Goal: Task Accomplishment & Management: Complete application form

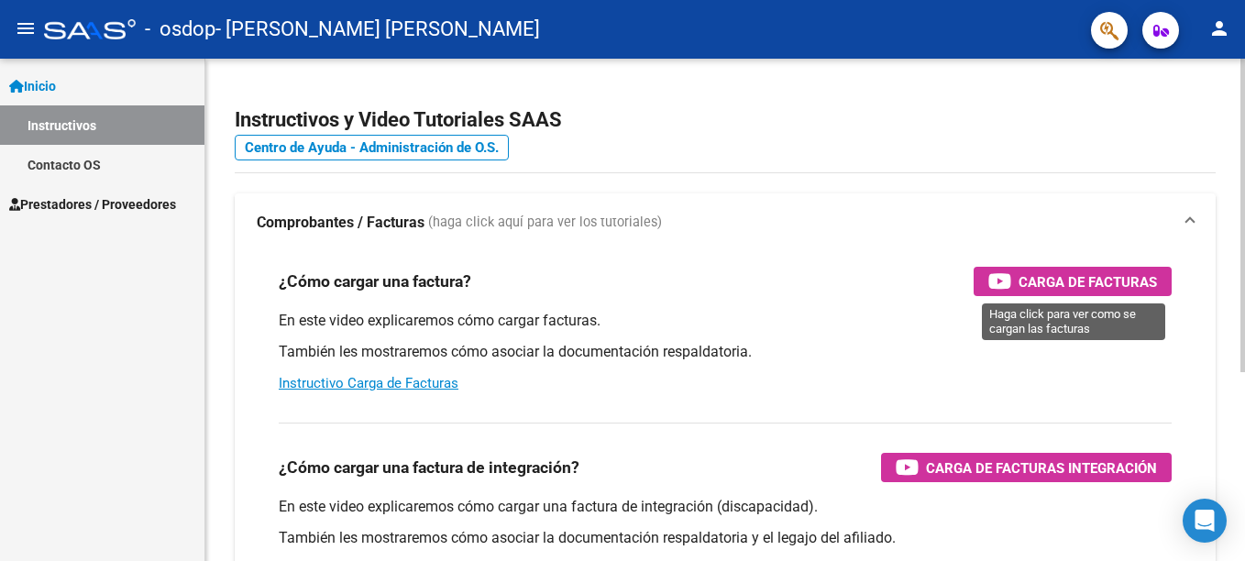
click at [1109, 282] on span "Carga de Facturas" at bounding box center [1088, 281] width 138 height 23
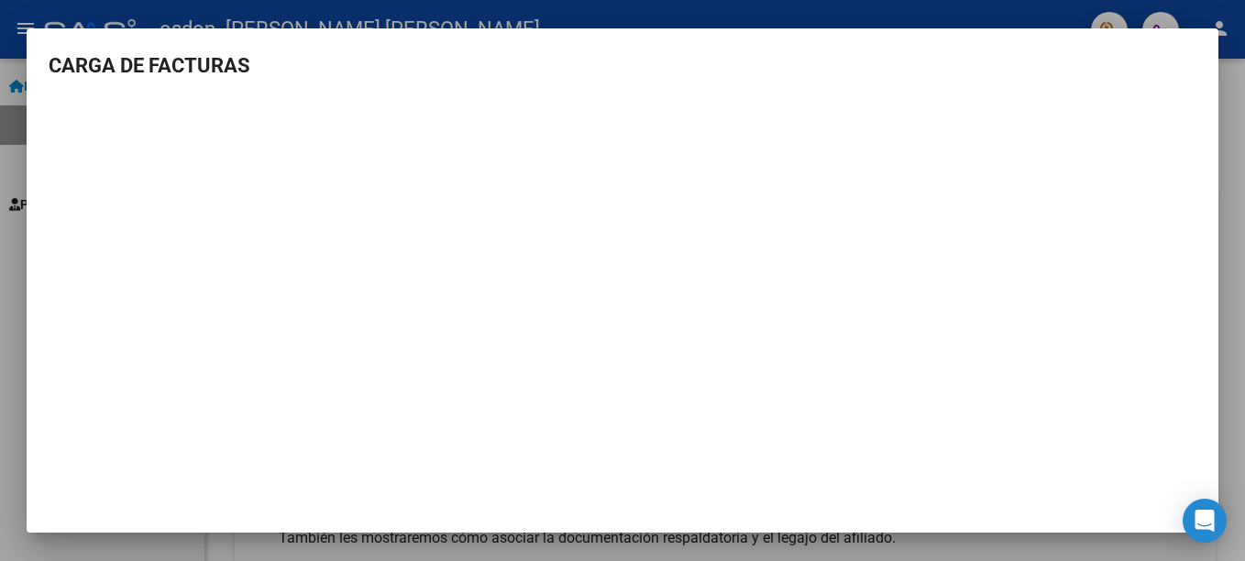
click at [863, 76] on h3 "CARGA DE FACTURAS" at bounding box center [623, 65] width 1148 height 30
click at [800, 32] on mat-dialog-container "CARGA DE FACTURAS" at bounding box center [623, 280] width 1192 height 505
click at [1052, 59] on h3 "CARGA DE FACTURAS" at bounding box center [623, 65] width 1148 height 30
click at [641, 26] on div at bounding box center [622, 280] width 1245 height 561
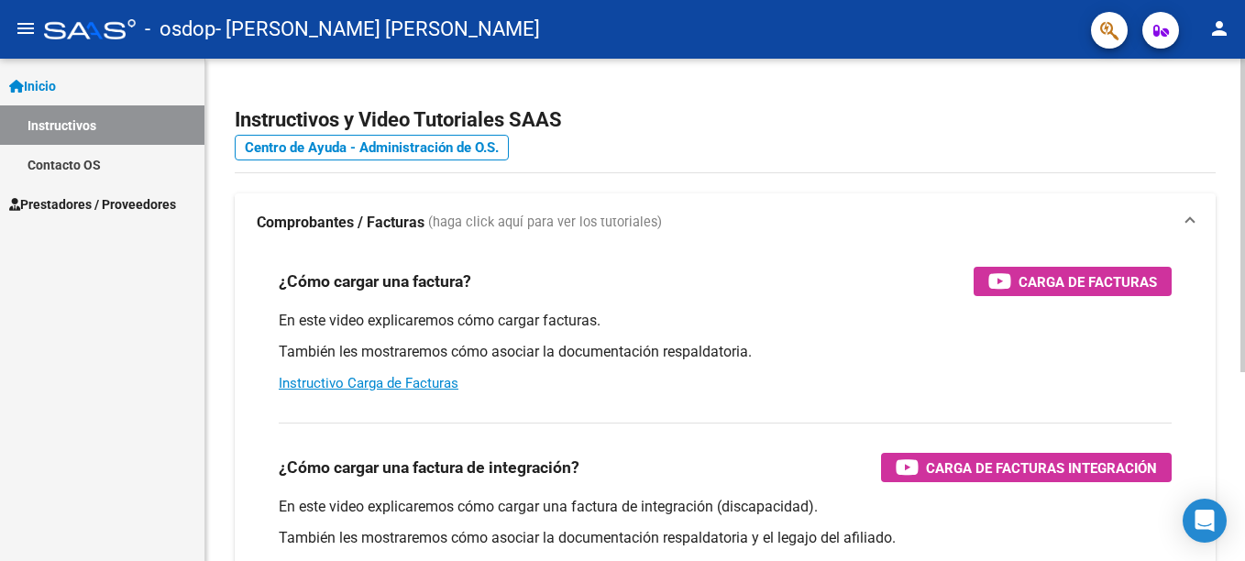
click at [533, 362] on div "En este video explicaremos cómo cargar facturas. También les mostraremos cómo a…" at bounding box center [725, 352] width 893 height 83
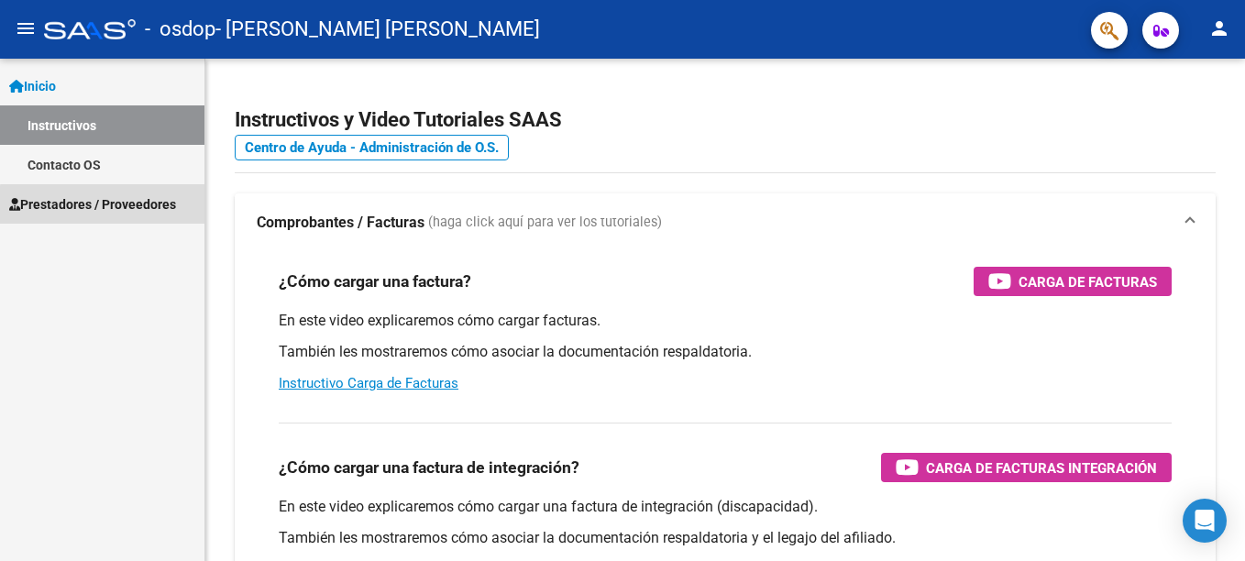
click at [176, 212] on span "Prestadores / Proveedores" at bounding box center [92, 204] width 167 height 20
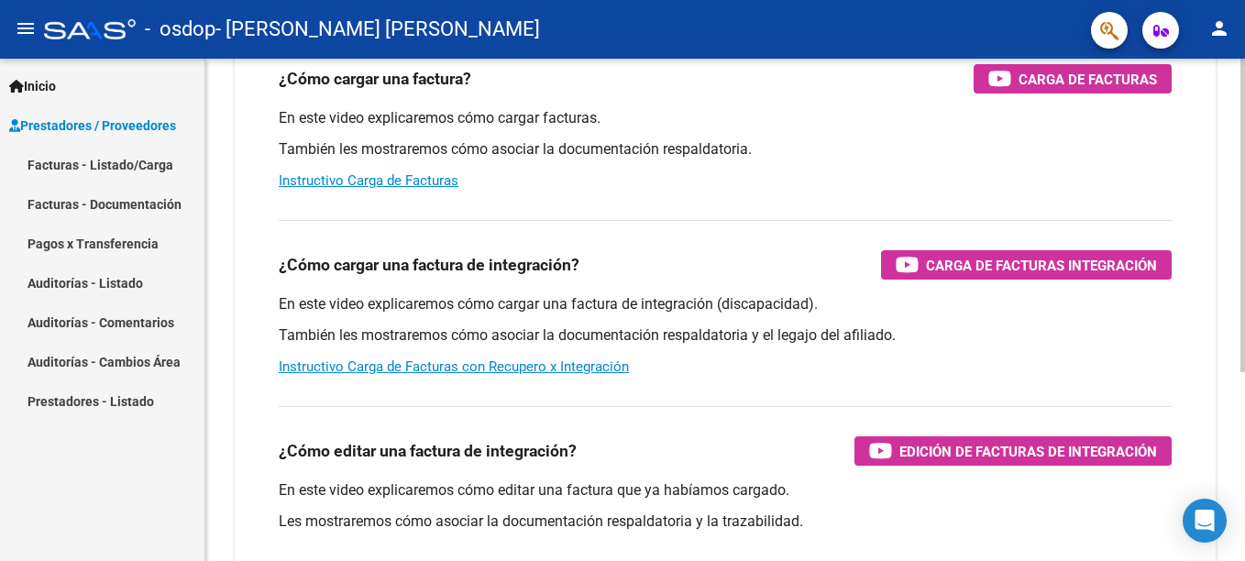
scroll to position [239, 0]
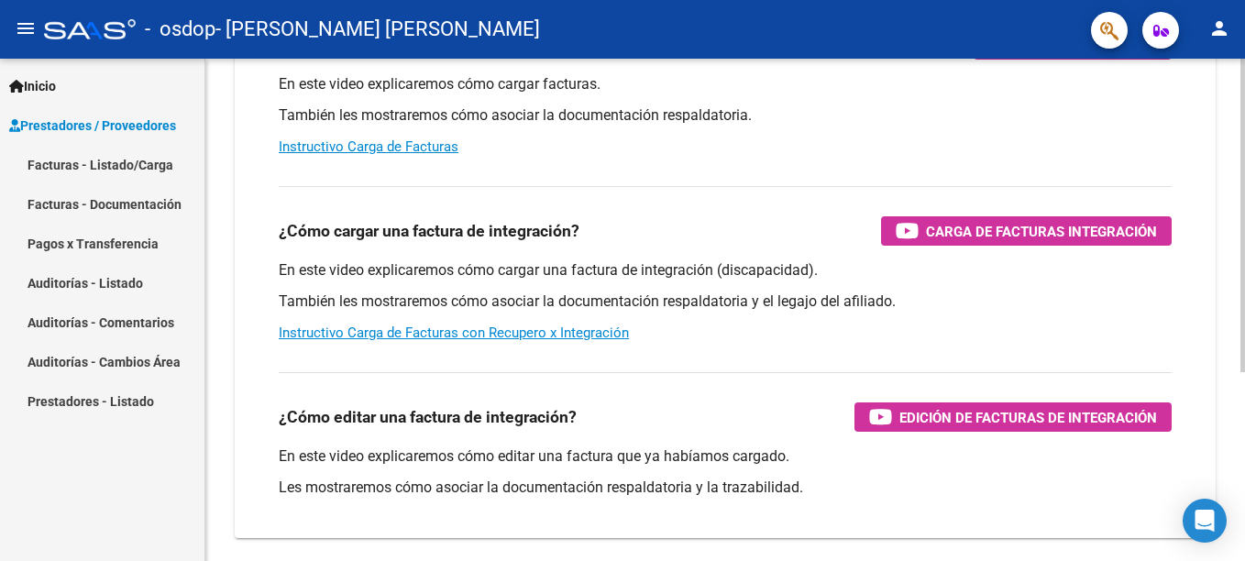
click at [1230, 323] on html "menu - osdop - [PERSON_NAME] [PERSON_NAME] person Inicio Instructivos Contacto …" at bounding box center [622, 280] width 1245 height 561
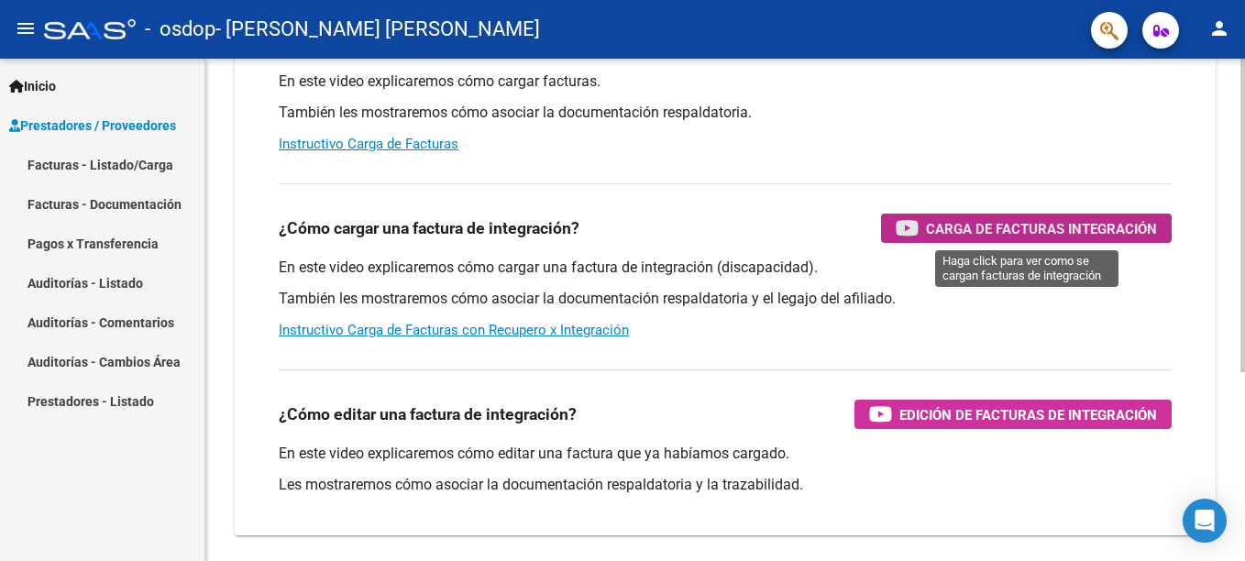
click at [978, 218] on span "Carga de Facturas Integración" at bounding box center [1041, 228] width 231 height 23
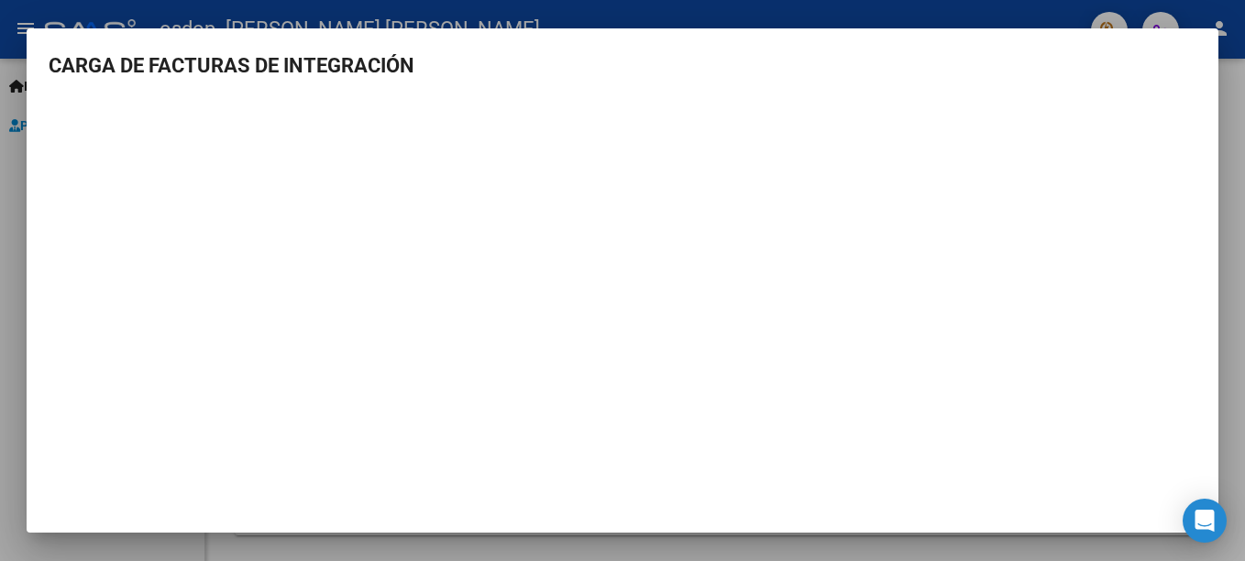
click at [897, 23] on div at bounding box center [622, 280] width 1245 height 561
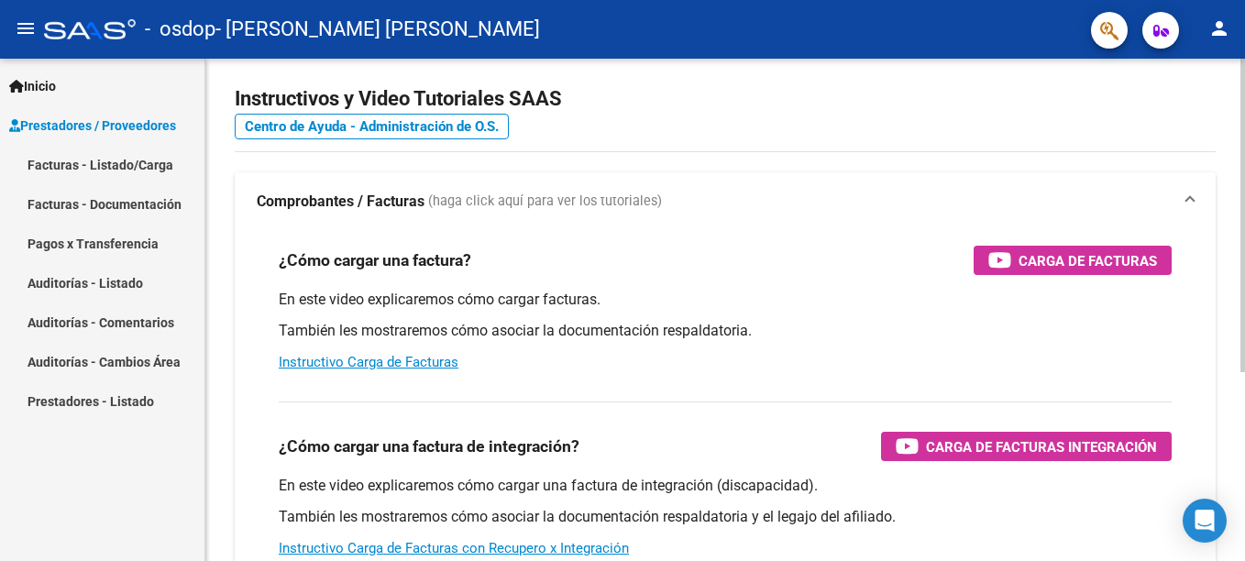
scroll to position [0, 0]
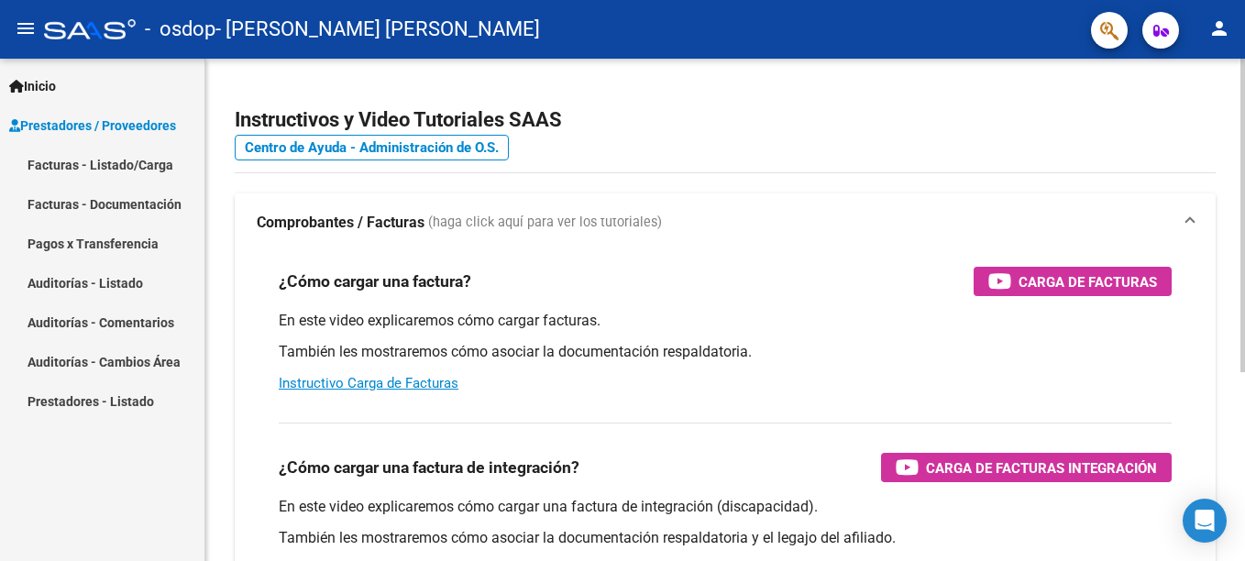
click at [1230, 166] on html "menu - osdop - [PERSON_NAME] [PERSON_NAME] person Inicio Instructivos Contacto …" at bounding box center [622, 280] width 1245 height 561
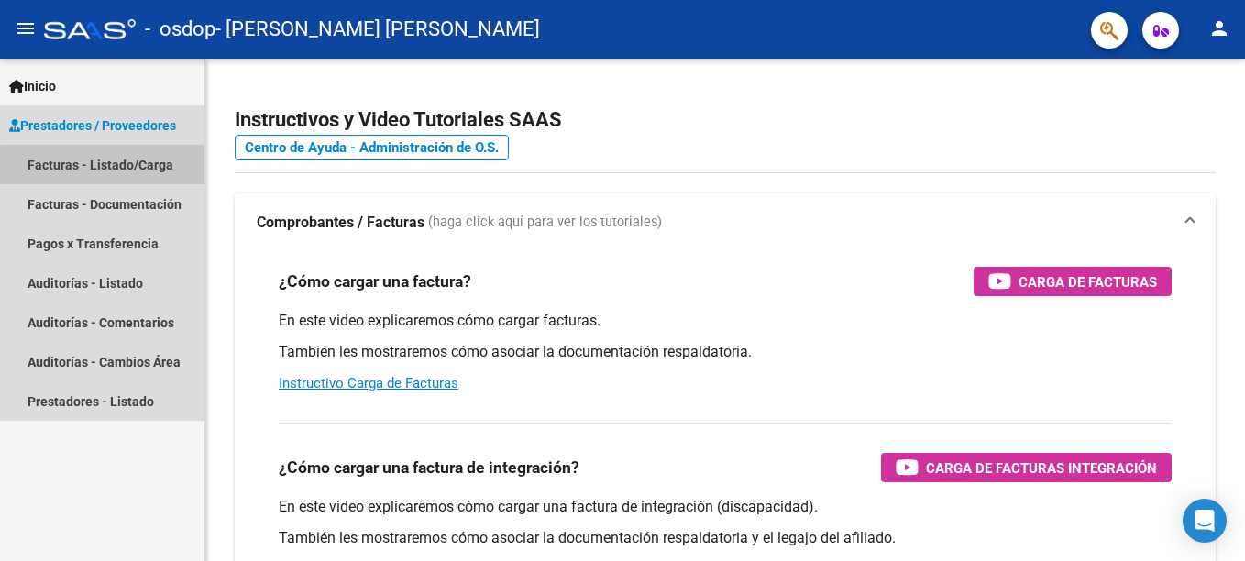
click at [121, 171] on link "Facturas - Listado/Carga" at bounding box center [102, 164] width 204 height 39
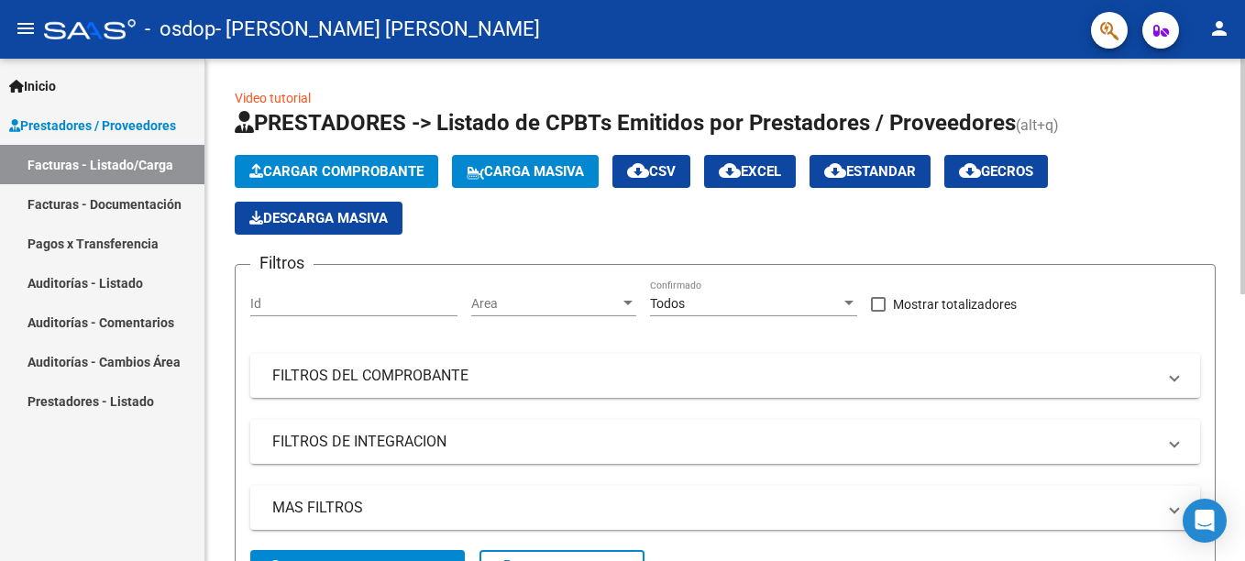
click at [369, 166] on span "Cargar Comprobante" at bounding box center [336, 171] width 174 height 17
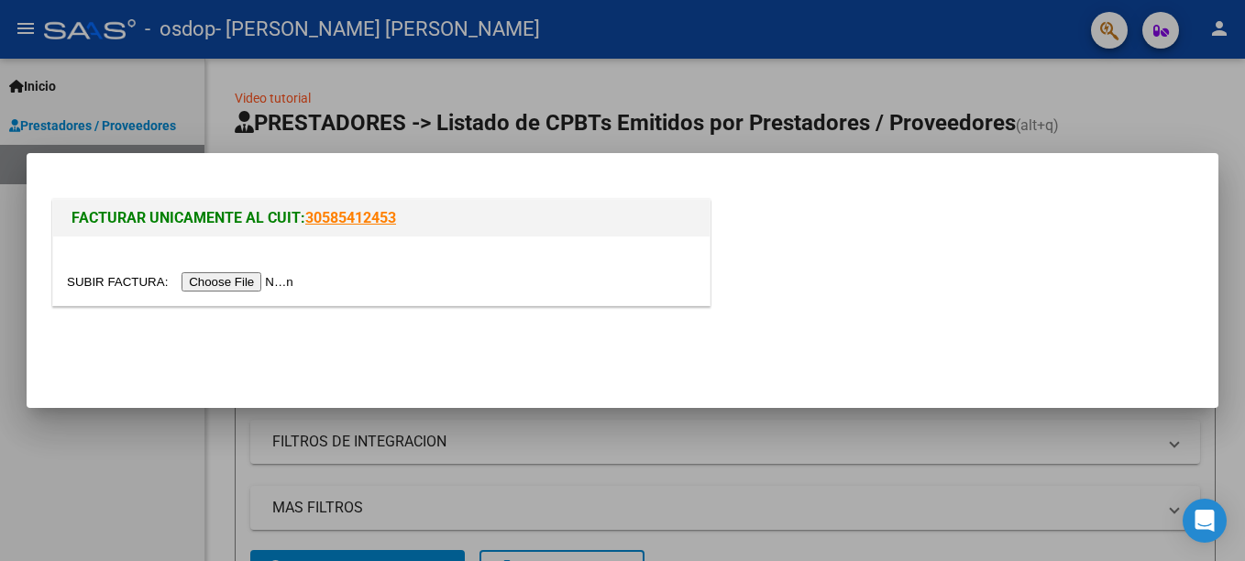
click at [235, 287] on input "file" at bounding box center [183, 281] width 232 height 19
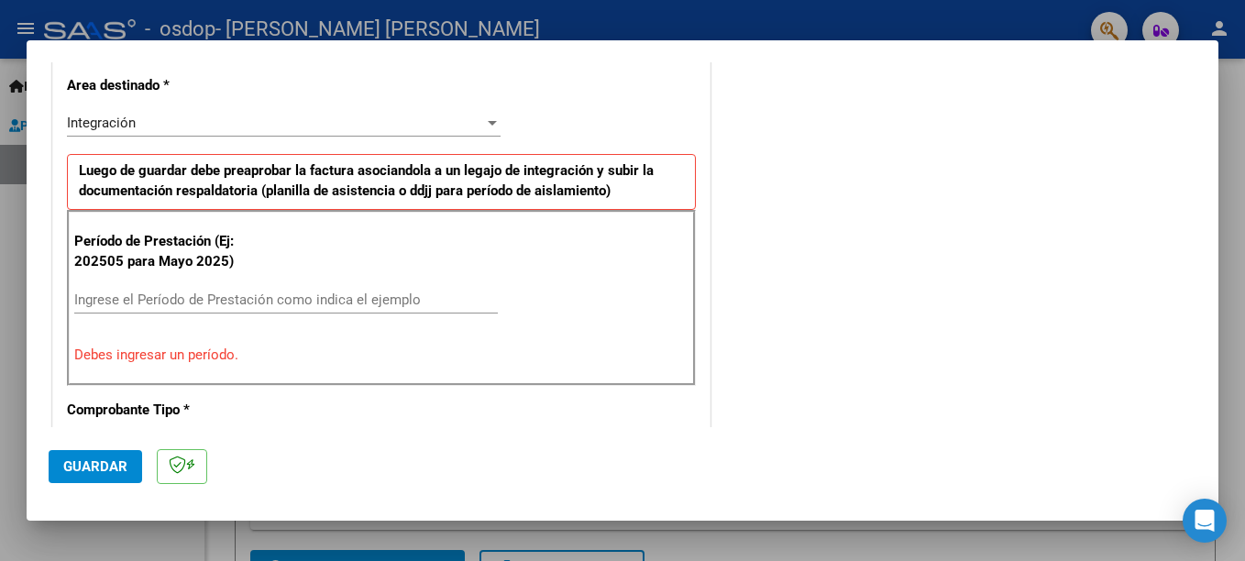
scroll to position [425, 0]
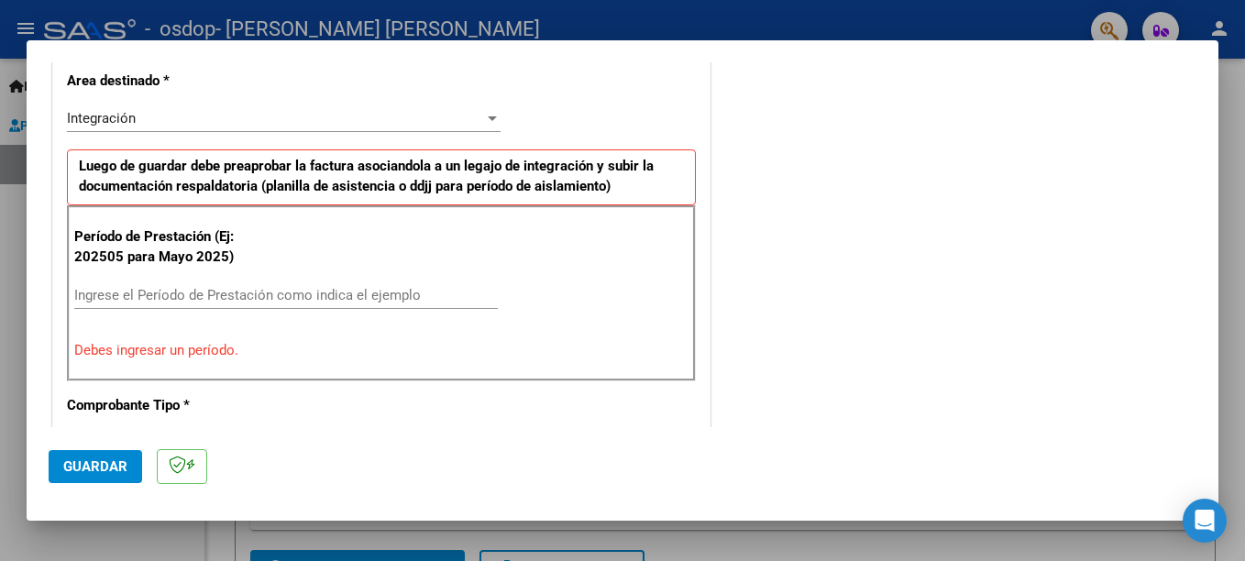
click at [488, 120] on div at bounding box center [492, 118] width 9 height 5
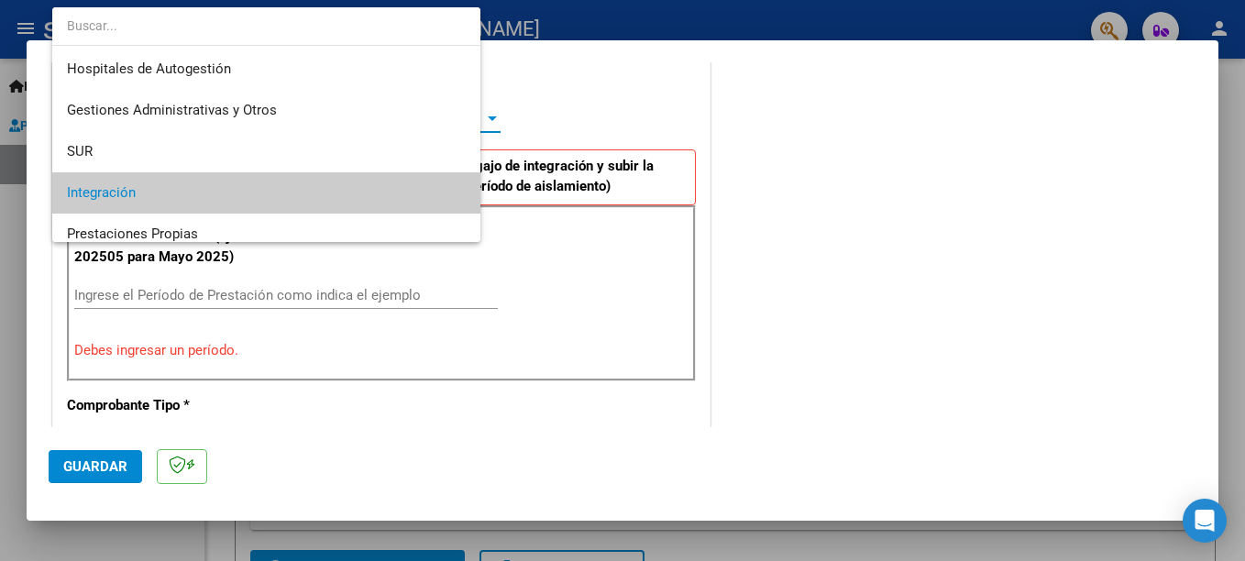
scroll to position [75, 0]
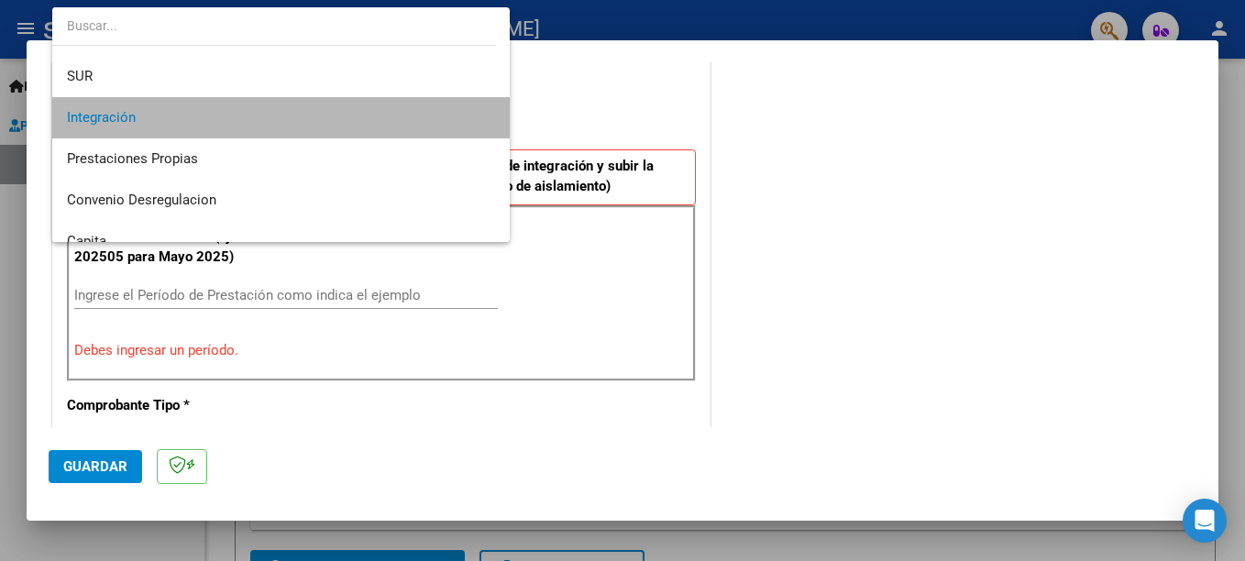
click at [486, 120] on mat-option "Integración" at bounding box center [281, 117] width 458 height 41
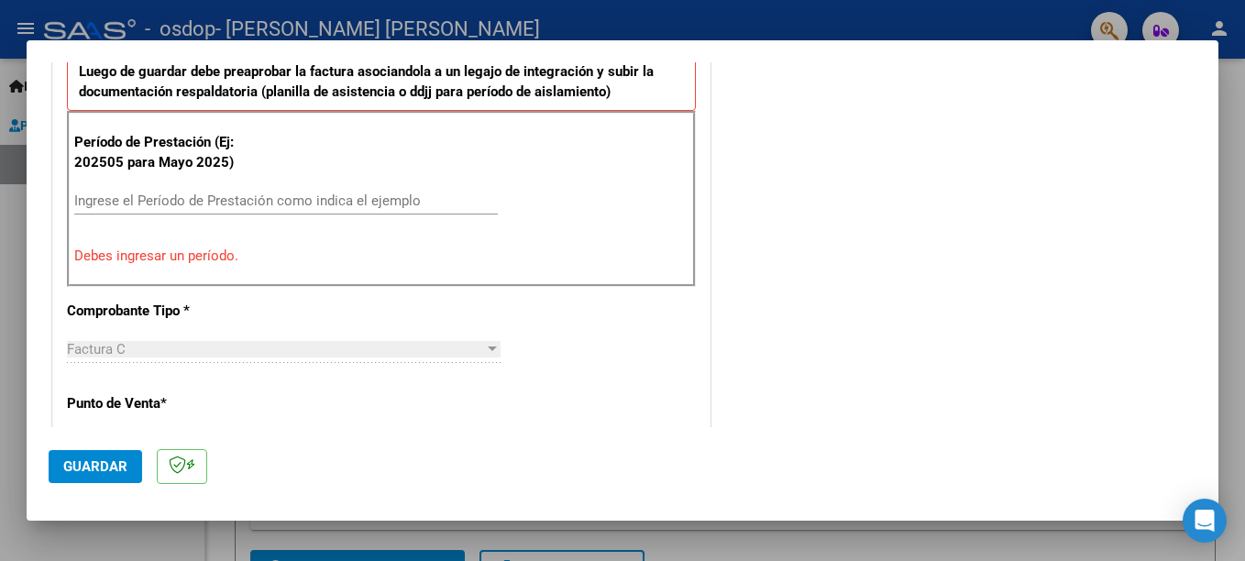
scroll to position [524, 0]
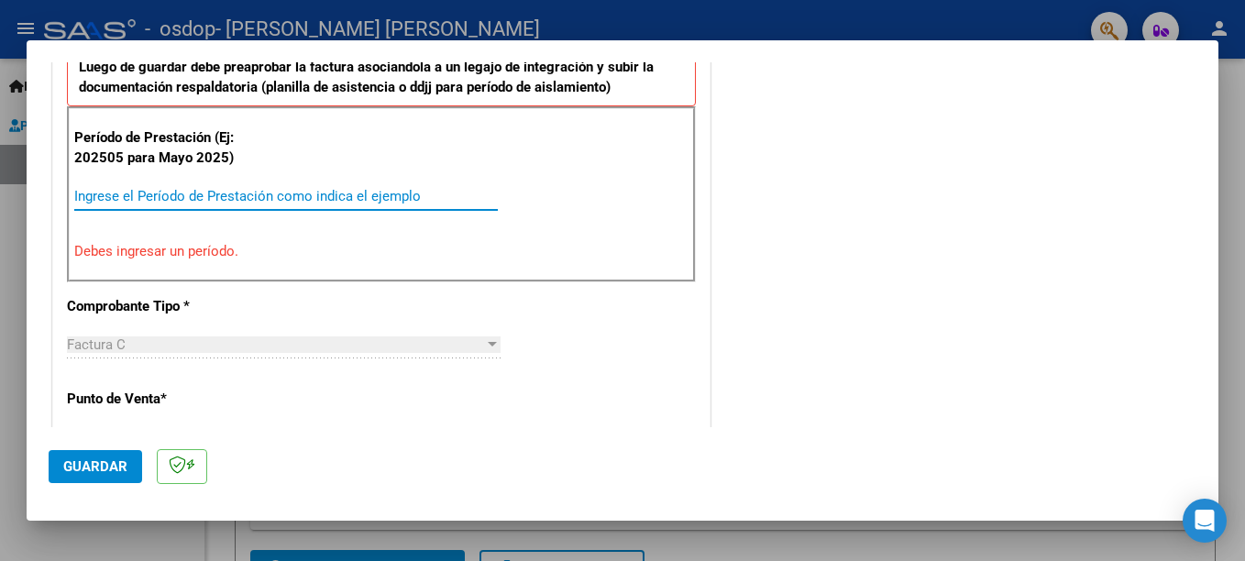
click at [246, 199] on input "Ingrese el Período de Prestación como indica el ejemplo" at bounding box center [286, 196] width 424 height 17
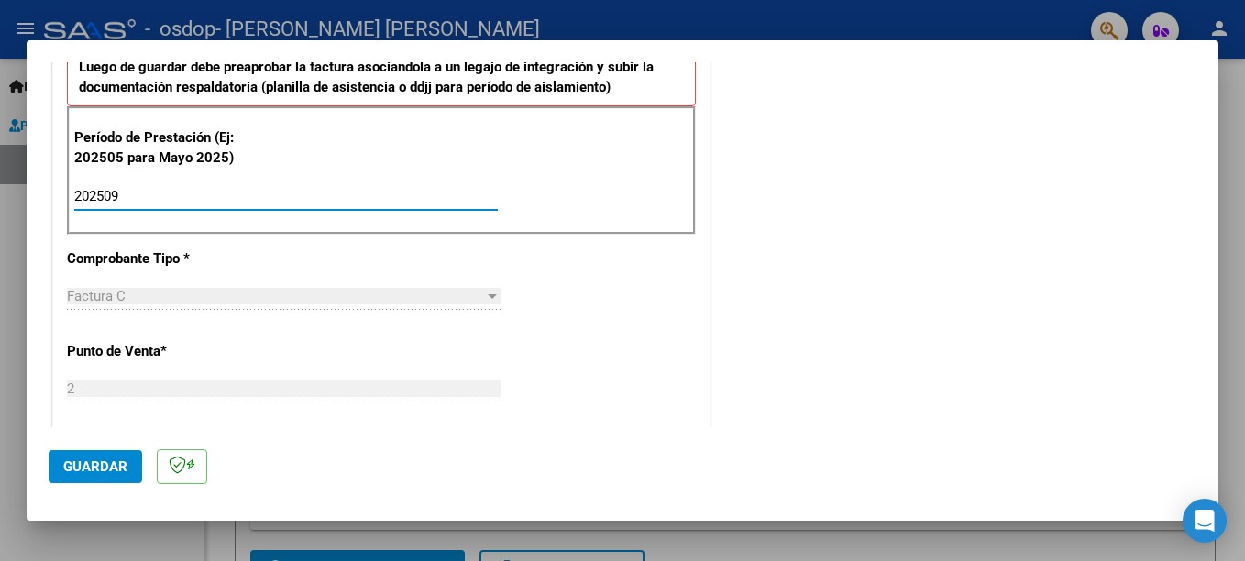
type input "202509"
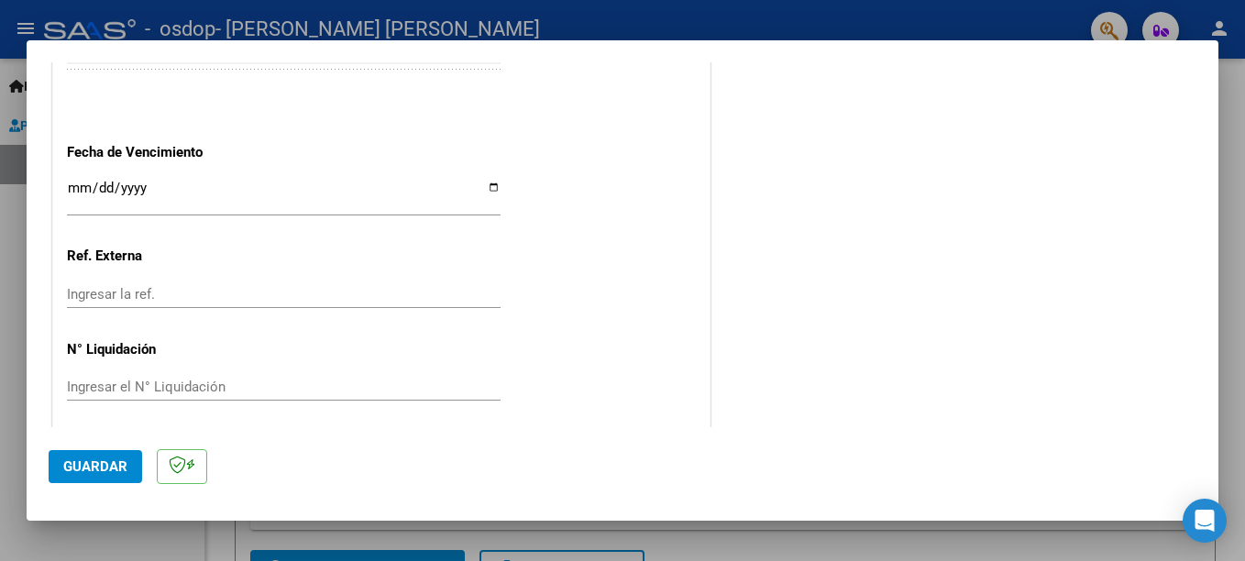
scroll to position [1249, 0]
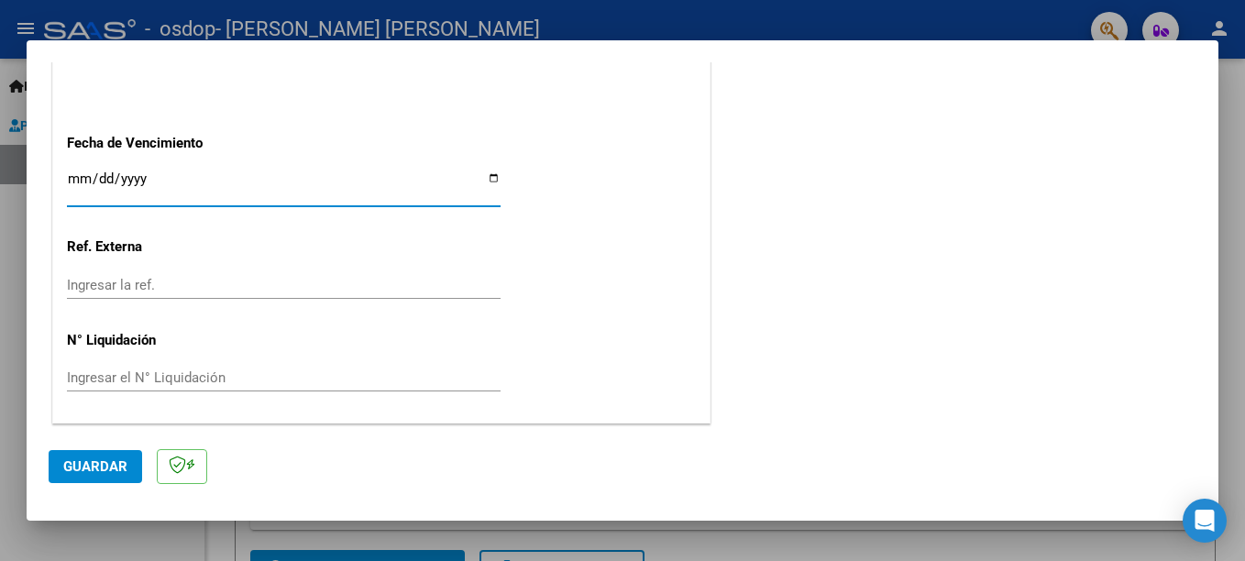
click at [491, 176] on input "Ingresar la fecha" at bounding box center [284, 185] width 434 height 29
type input "[DATE]"
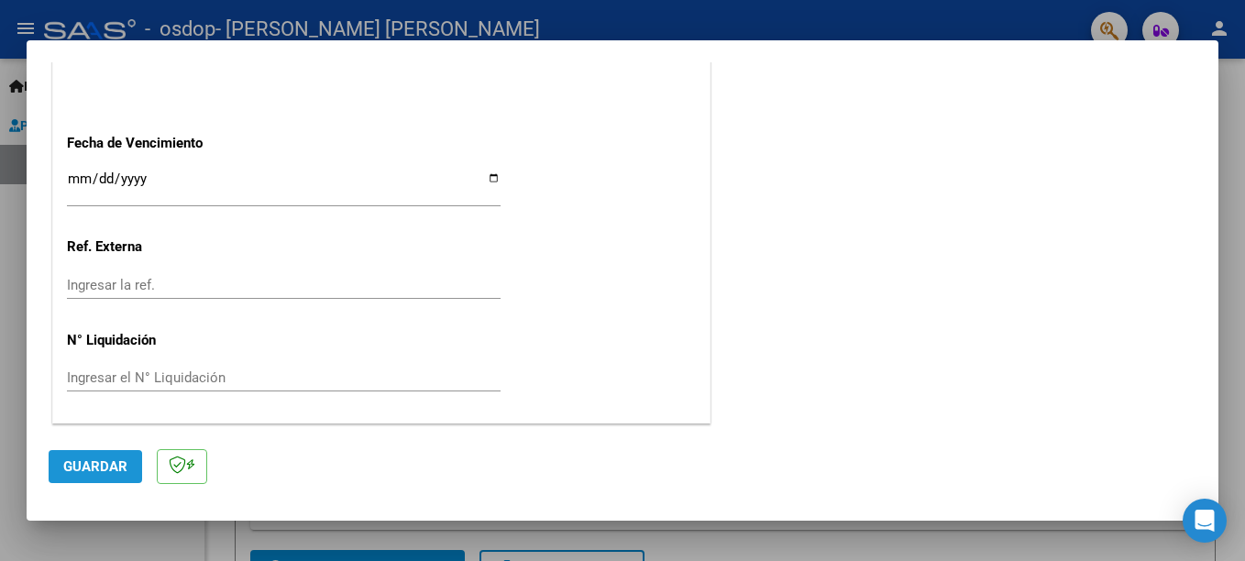
click at [89, 471] on span "Guardar" at bounding box center [95, 466] width 64 height 17
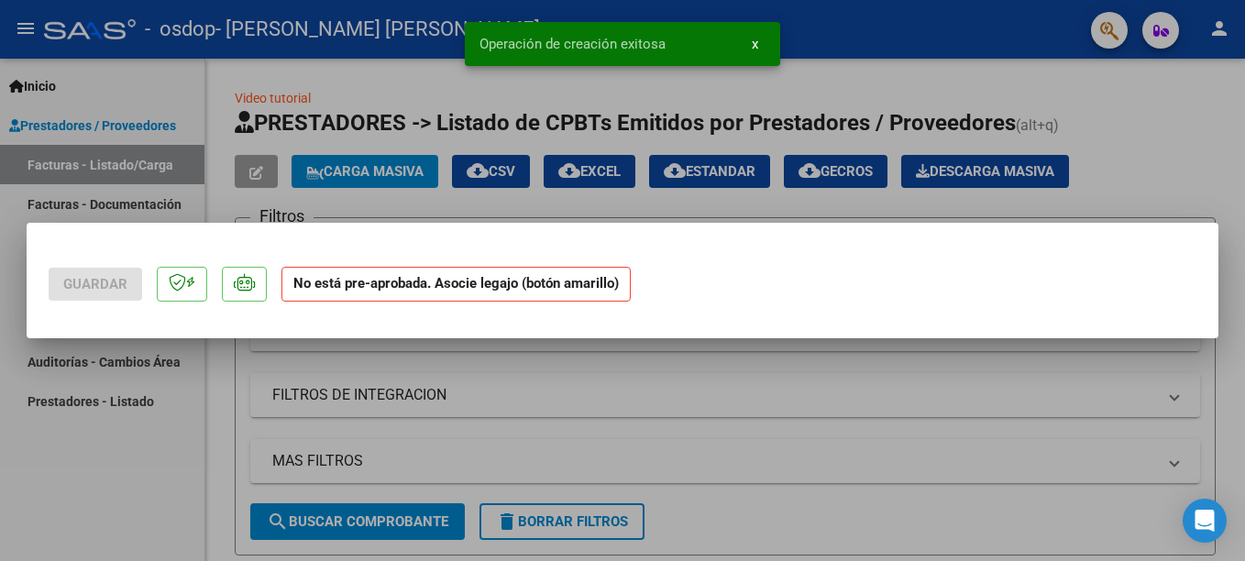
scroll to position [0, 0]
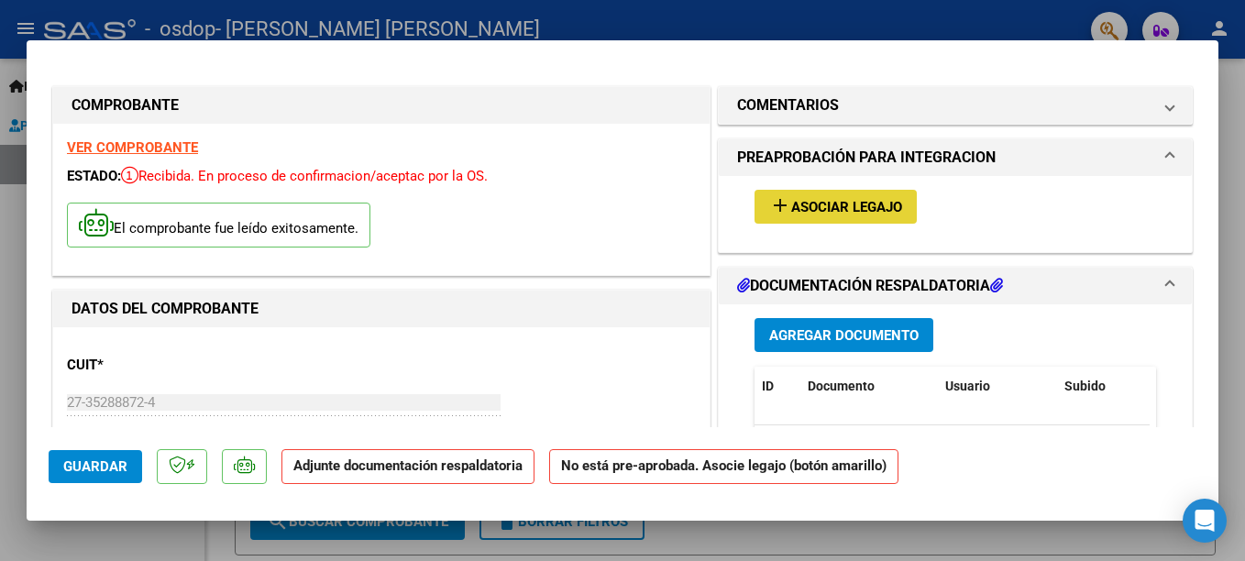
click at [816, 208] on span "Asociar Legajo" at bounding box center [846, 207] width 111 height 17
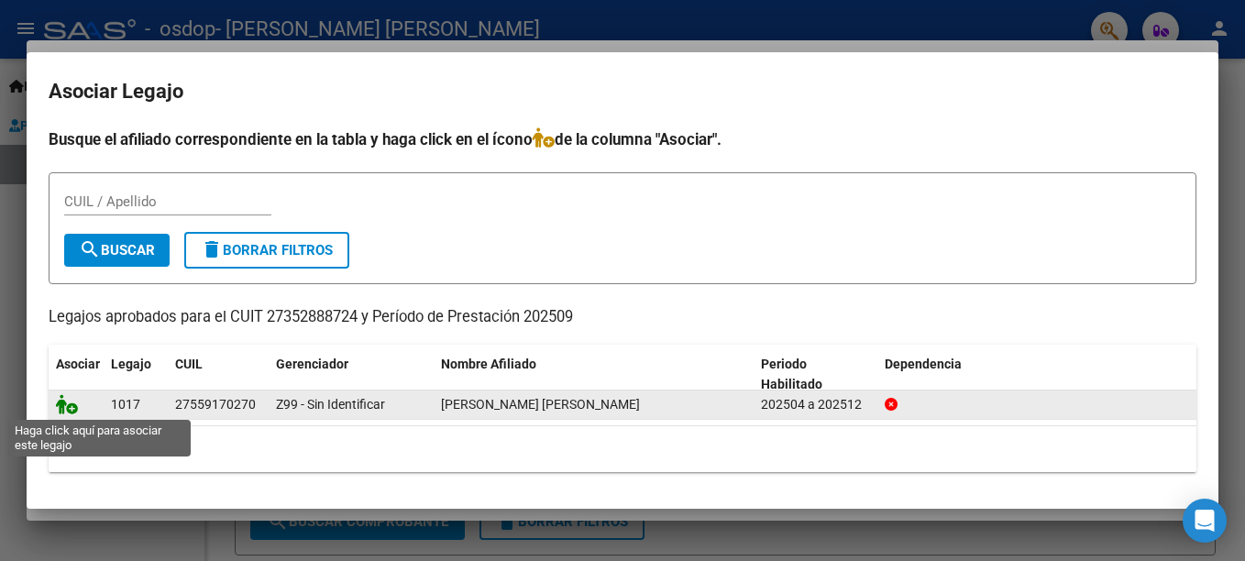
click at [67, 407] on icon at bounding box center [67, 404] width 22 height 20
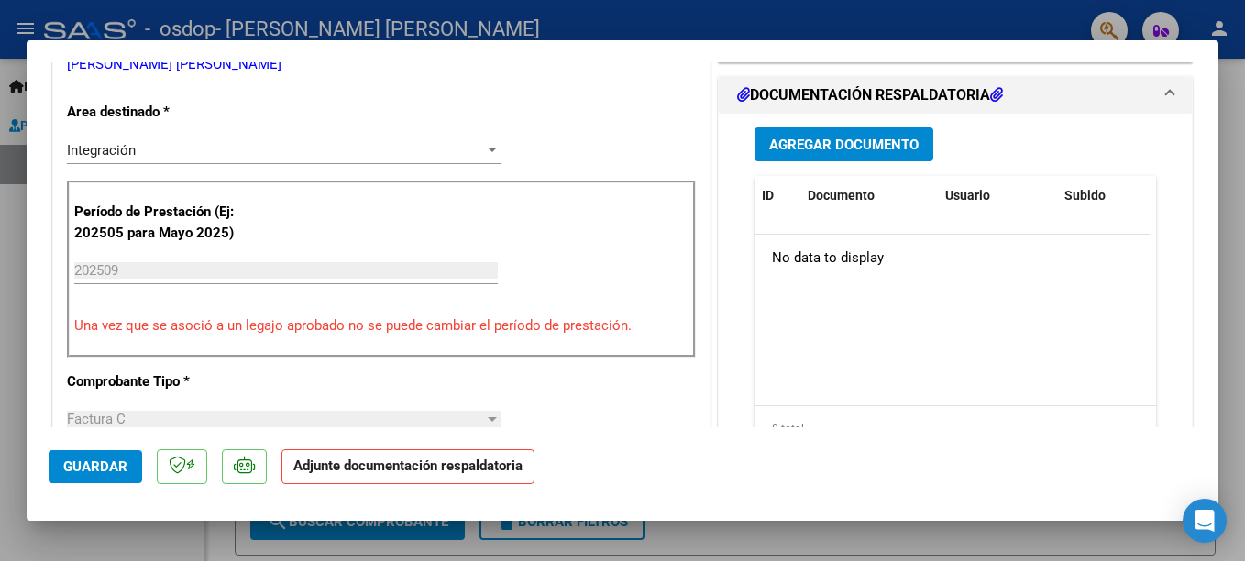
scroll to position [457, 0]
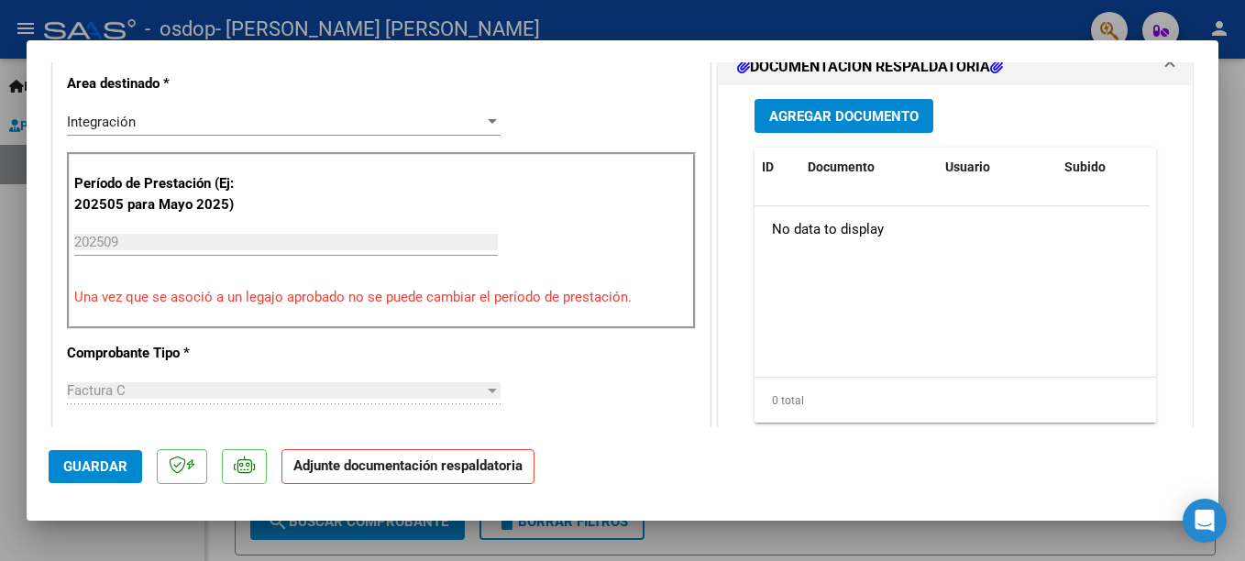
click at [863, 122] on span "Agregar Documento" at bounding box center [843, 116] width 149 height 17
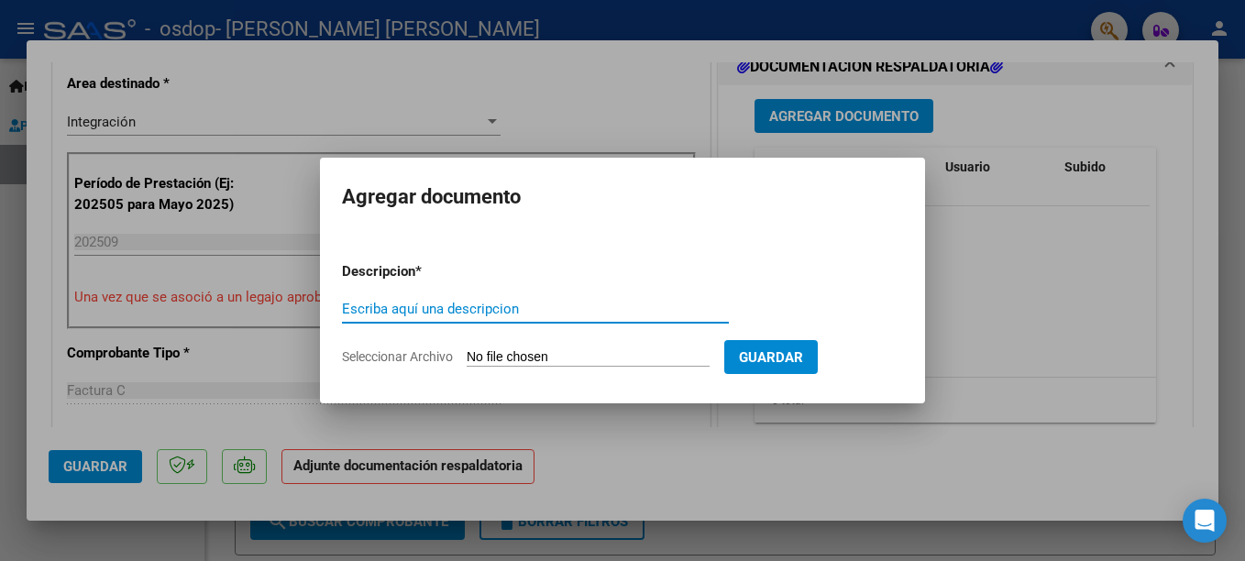
click at [481, 313] on input "Escriba aquí una descripcion" at bounding box center [535, 309] width 387 height 17
type input "PLANILLA DE ASISTENCIA"
click at [416, 357] on span "Seleccionar Archivo" at bounding box center [397, 356] width 111 height 15
click at [467, 357] on input "Seleccionar Archivo" at bounding box center [588, 357] width 243 height 17
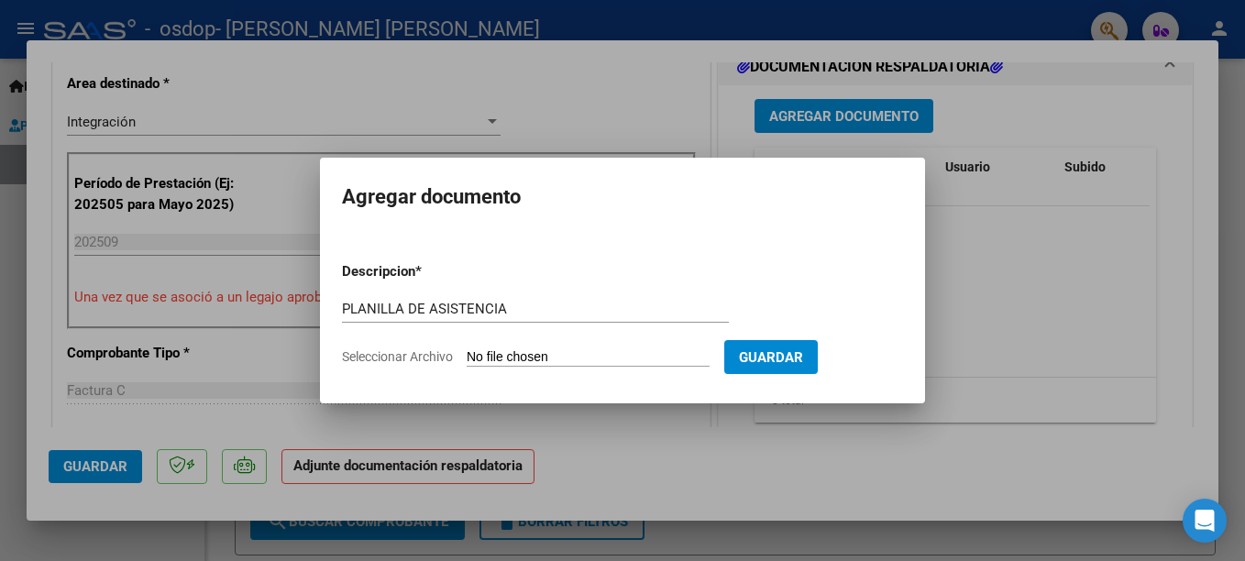
type input "C:\fakepath\PLANASISTOSDOP0925.pdf"
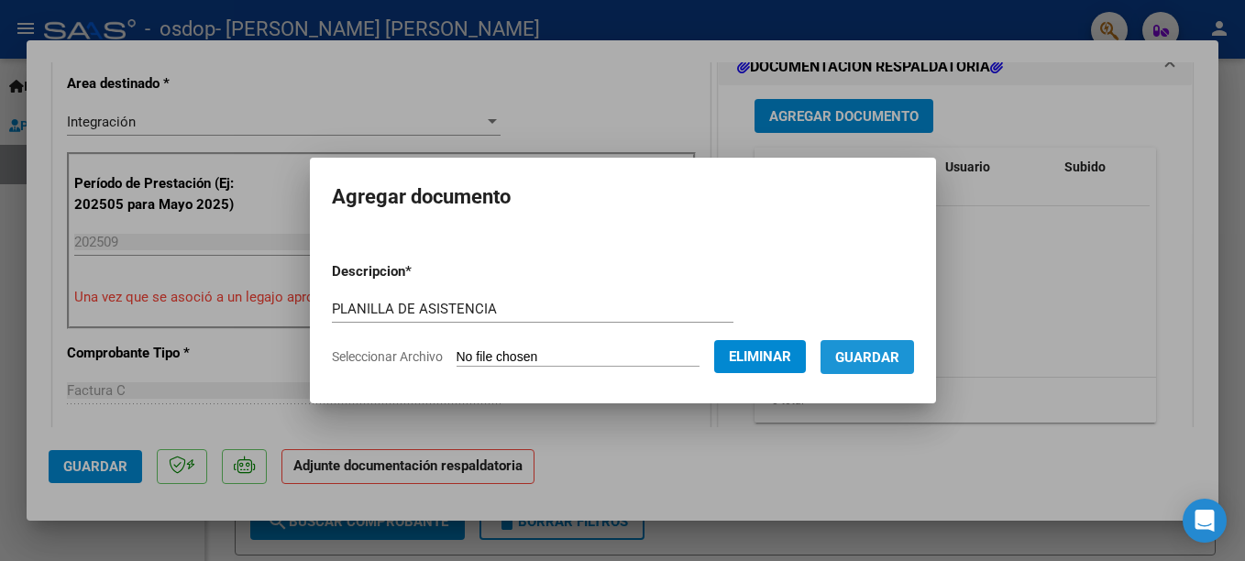
click at [902, 352] on button "Guardar" at bounding box center [868, 357] width 94 height 34
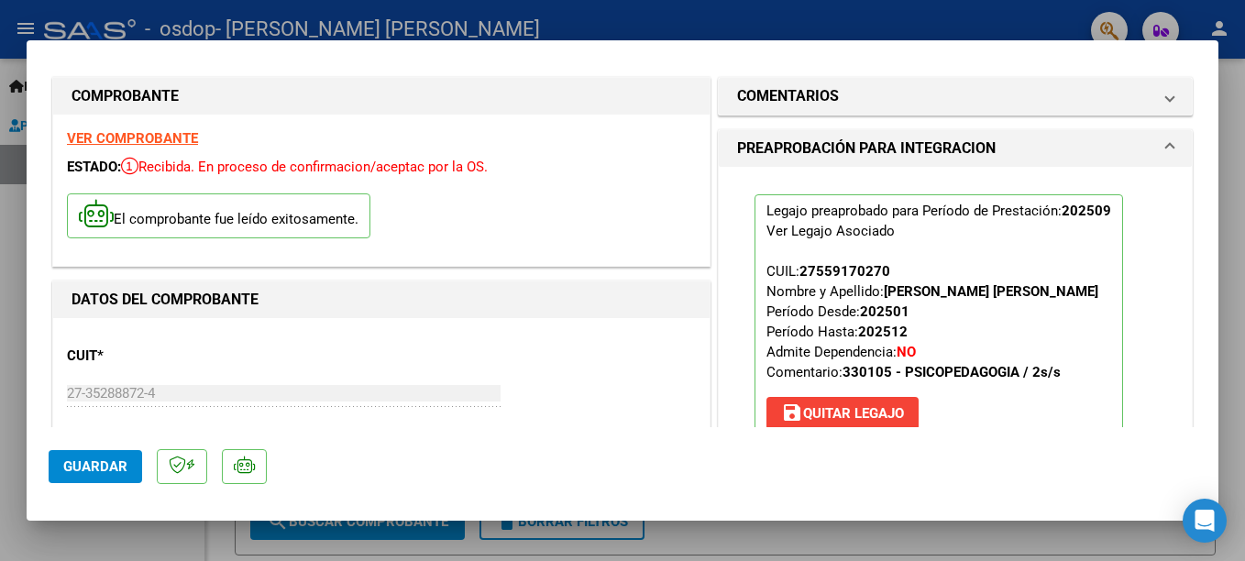
scroll to position [0, 0]
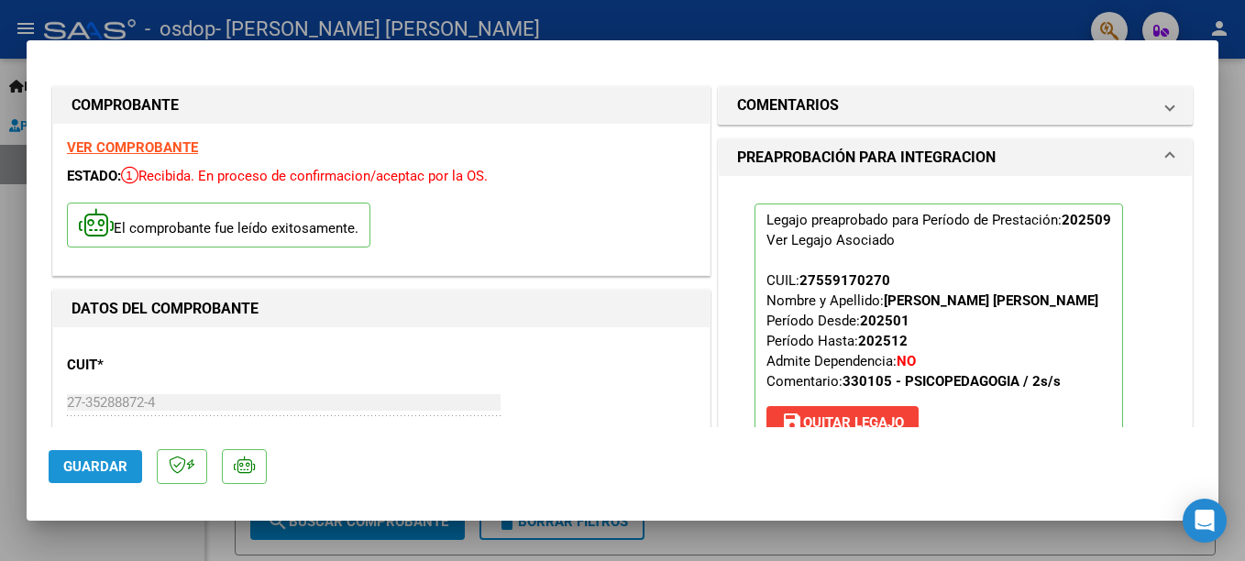
click at [101, 463] on span "Guardar" at bounding box center [95, 466] width 64 height 17
click at [163, 146] on strong "VER COMPROBANTE" at bounding box center [132, 147] width 131 height 17
click at [1021, 32] on div at bounding box center [622, 280] width 1245 height 561
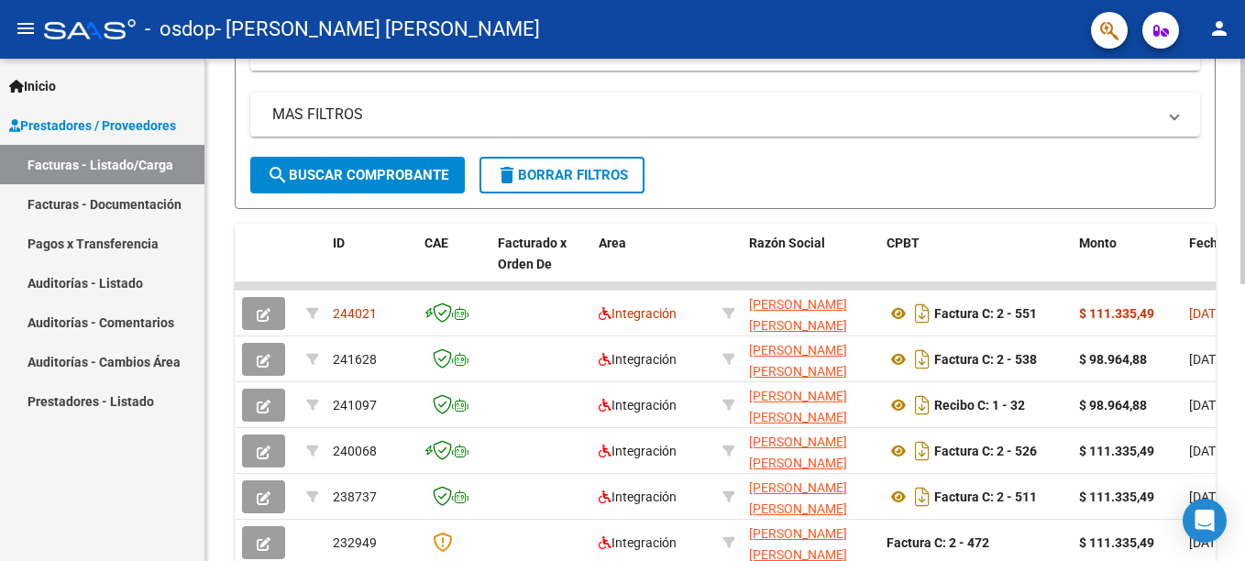
scroll to position [398, 0]
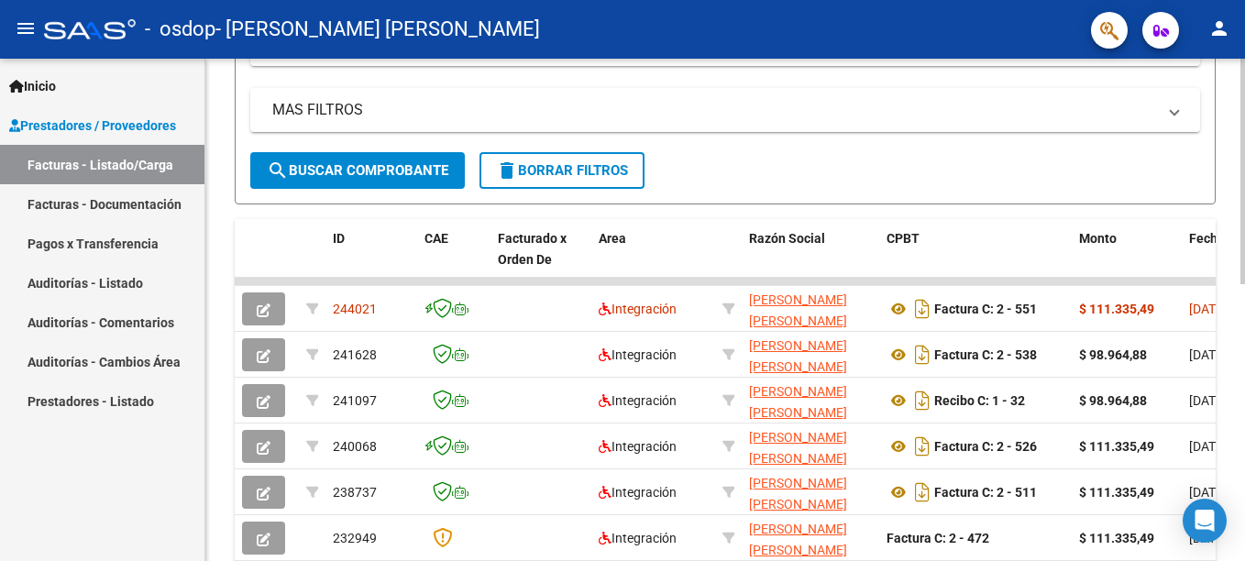
click at [1230, 427] on html "menu - osdop - [PERSON_NAME] [PERSON_NAME] person Inicio Instructivos Contacto …" at bounding box center [622, 280] width 1245 height 561
drag, startPoint x: 1076, startPoint y: 280, endPoint x: 1184, endPoint y: 276, distance: 108.3
click at [1184, 276] on div "ID CAE Facturado x Orden De Area Razón Social CPBT Monto Fecha Cpbt Días desde …" at bounding box center [725, 462] width 981 height 486
drag, startPoint x: 1190, startPoint y: 280, endPoint x: 1234, endPoint y: 278, distance: 44.0
click at [1230, 278] on div "Video tutorial PRESTADORES -> Listado de CPBTs Emitidos por Prestadores / Prove…" at bounding box center [725, 212] width 1040 height 1103
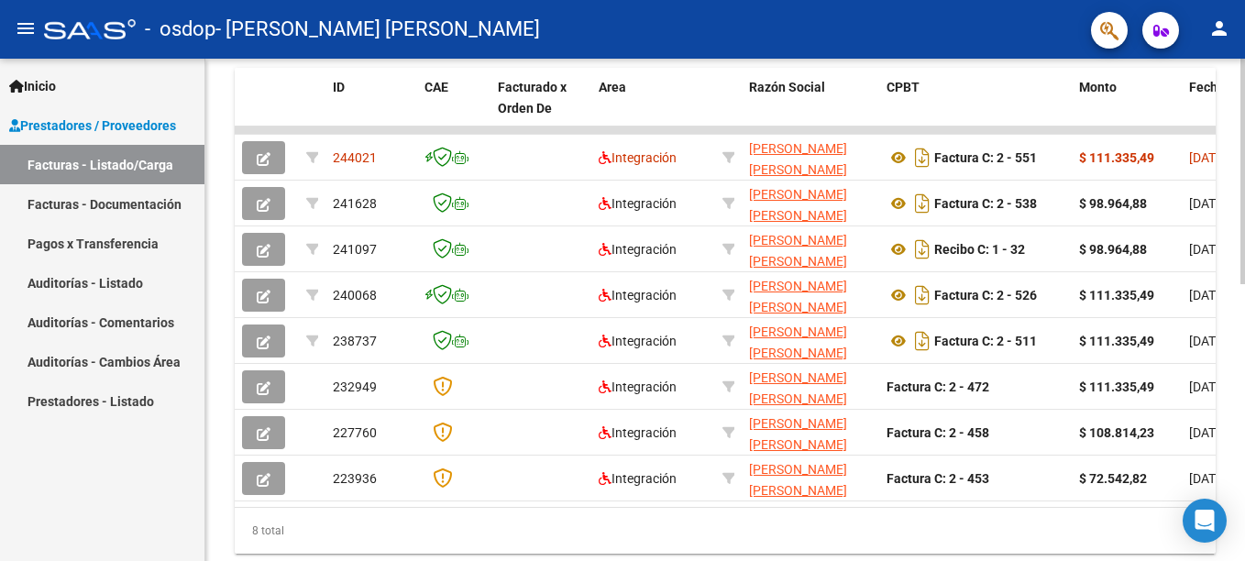
scroll to position [615, 0]
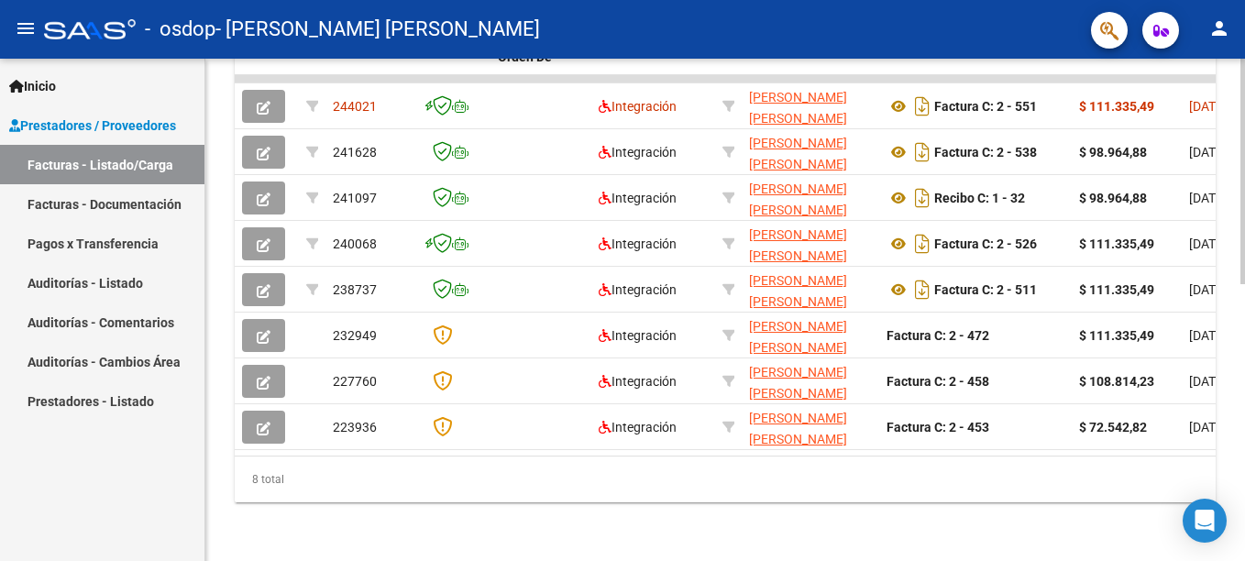
click at [1230, 437] on html "menu - osdop - [PERSON_NAME] [PERSON_NAME] person Inicio Instructivos Contacto …" at bounding box center [622, 280] width 1245 height 561
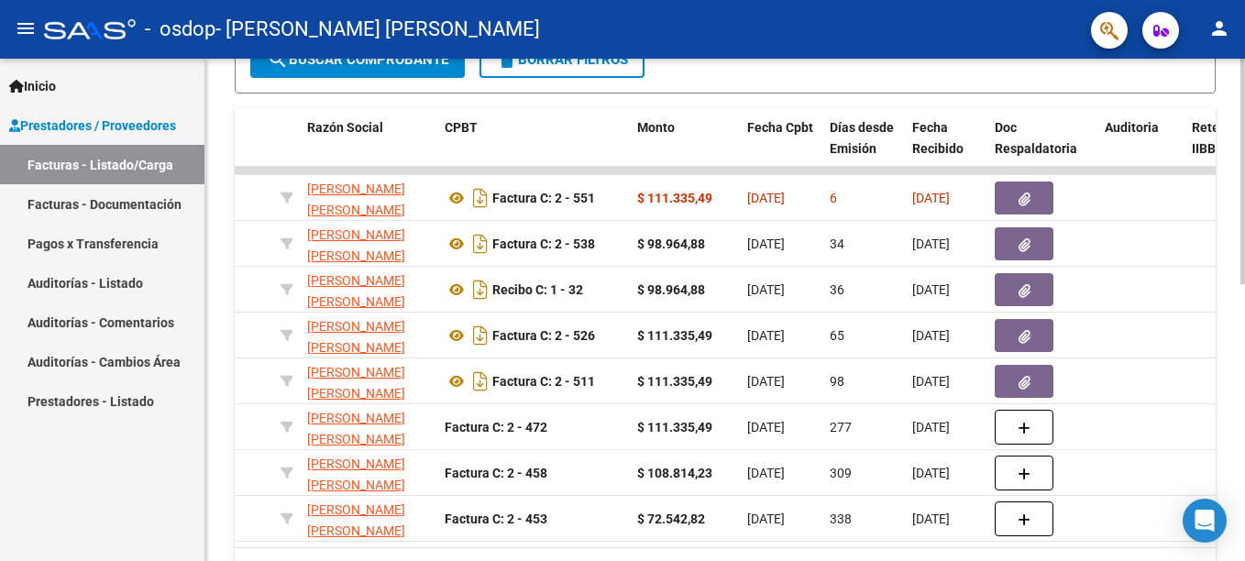
scroll to position [507, 0]
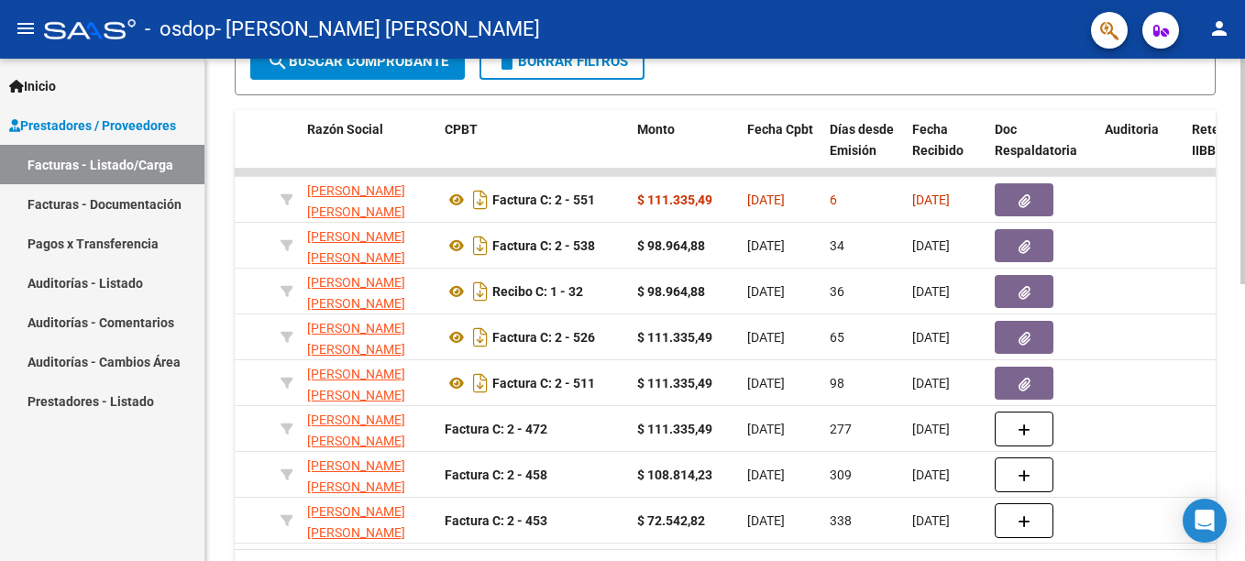
click at [1230, 355] on html "menu - osdop - [PERSON_NAME] [PERSON_NAME] person Inicio Instructivos Contacto …" at bounding box center [622, 280] width 1245 height 561
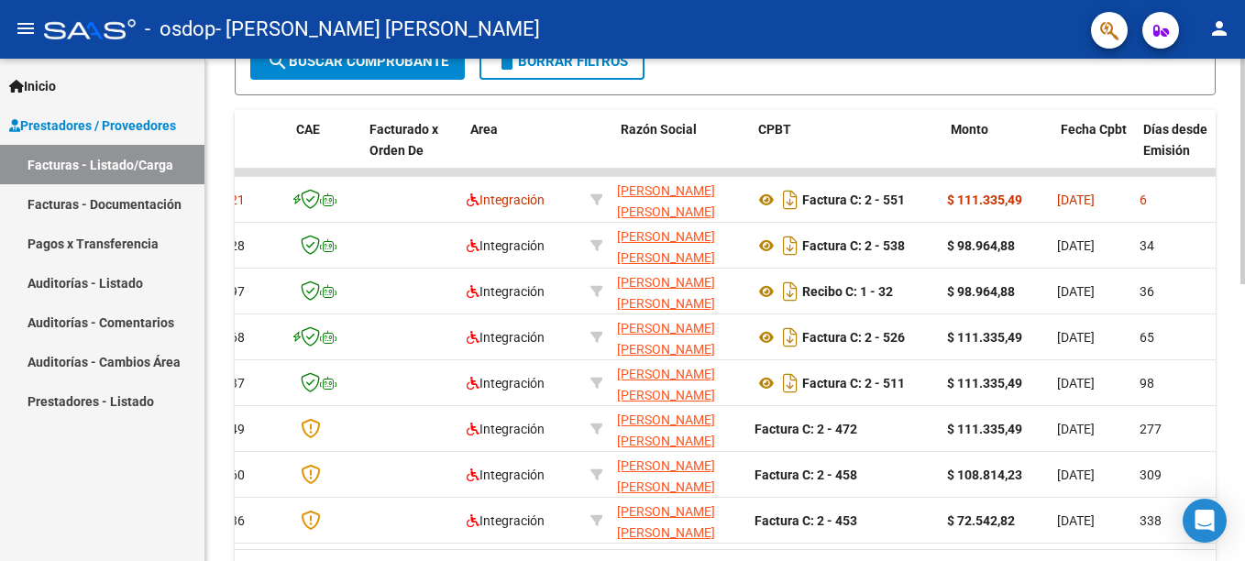
scroll to position [0, 0]
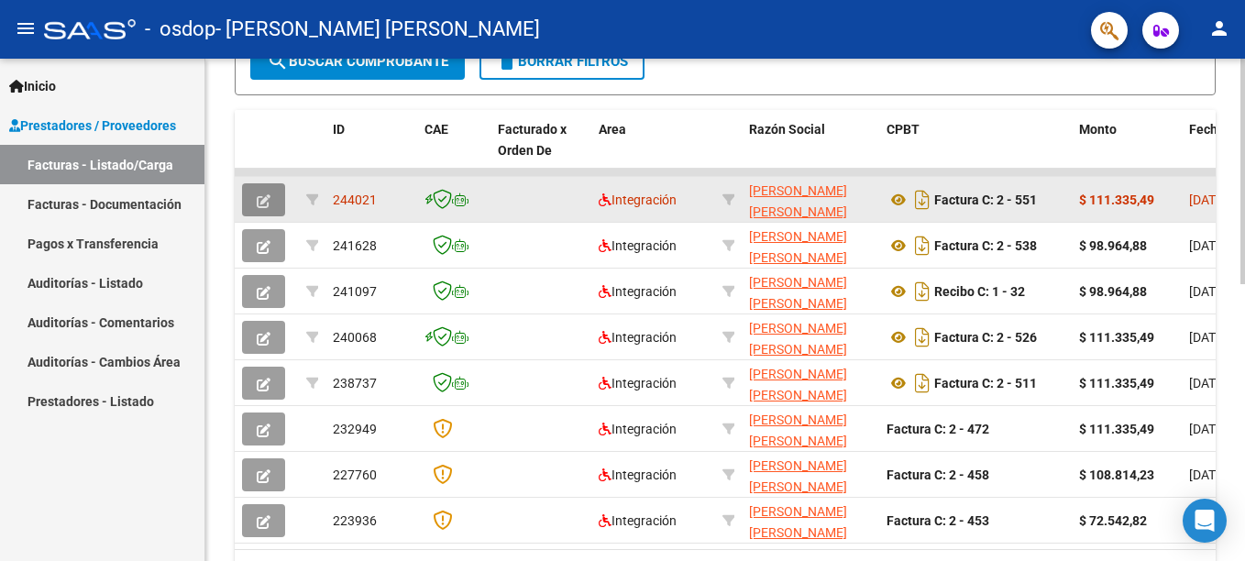
click at [264, 200] on icon "button" at bounding box center [264, 201] width 14 height 14
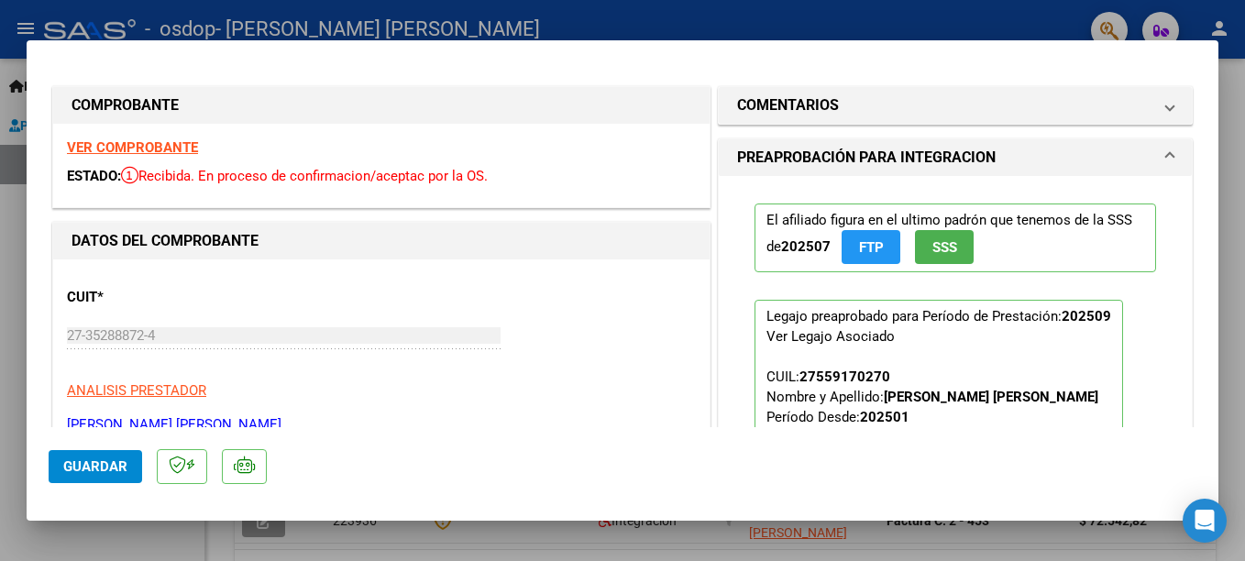
click at [822, 19] on div at bounding box center [622, 280] width 1245 height 561
type input "$ 0,00"
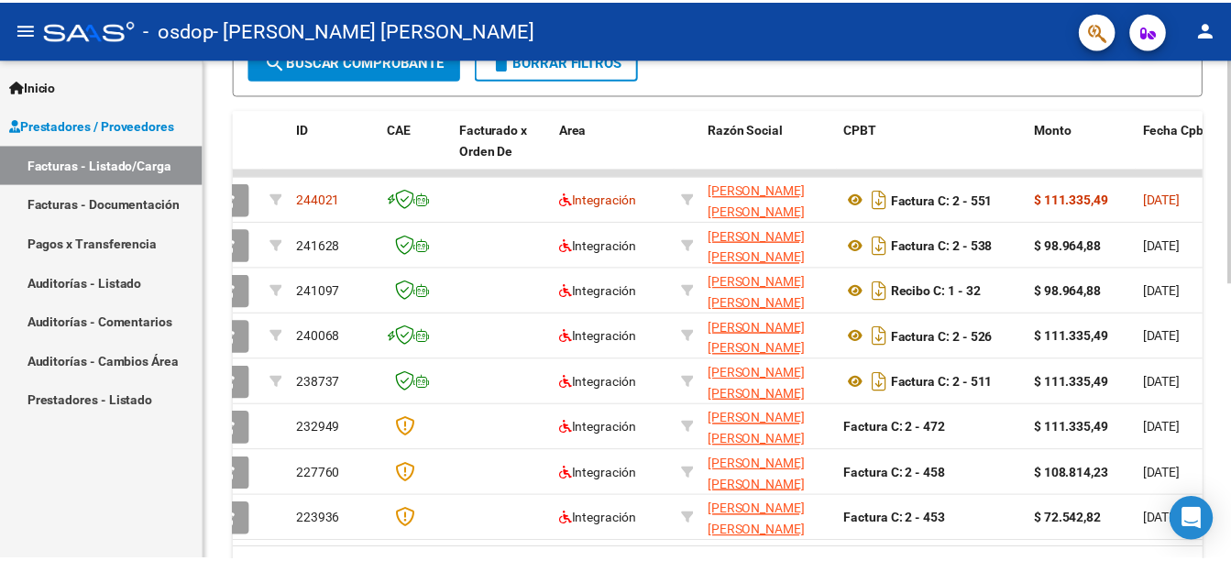
scroll to position [5, 0]
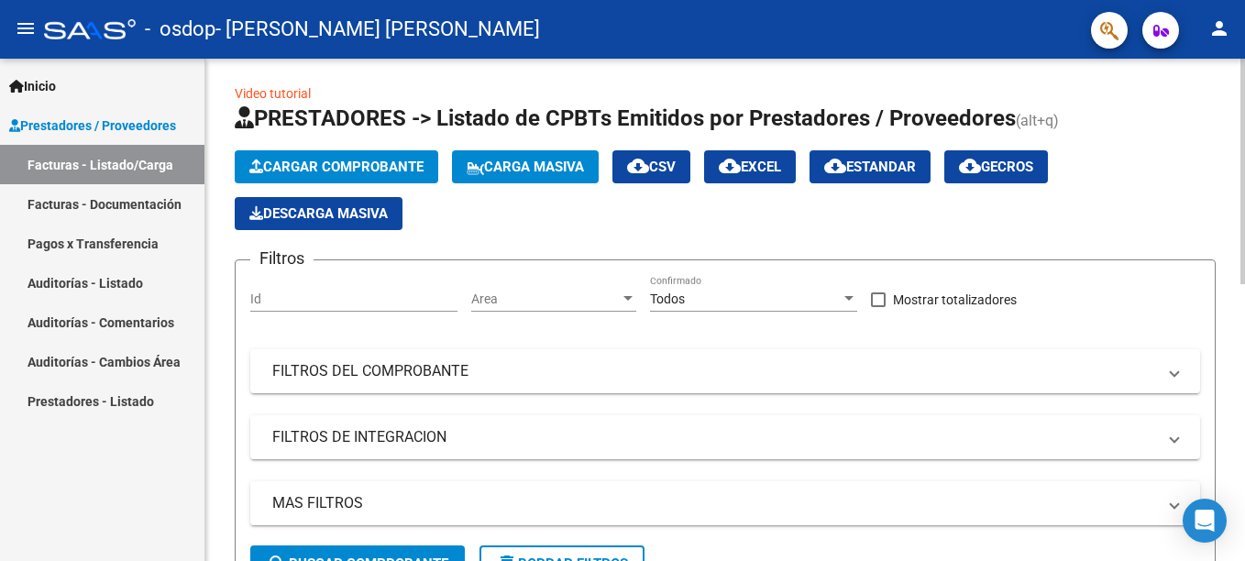
click at [1230, 175] on html "menu - osdop - [PERSON_NAME] [PERSON_NAME] person Inicio Instructivos Contacto …" at bounding box center [622, 280] width 1245 height 561
click at [1230, 120] on html "menu - osdop - [PERSON_NAME] [PERSON_NAME] person Inicio Instructivos Contacto …" at bounding box center [622, 280] width 1245 height 561
click at [1217, 44] on button "person" at bounding box center [1219, 29] width 37 height 37
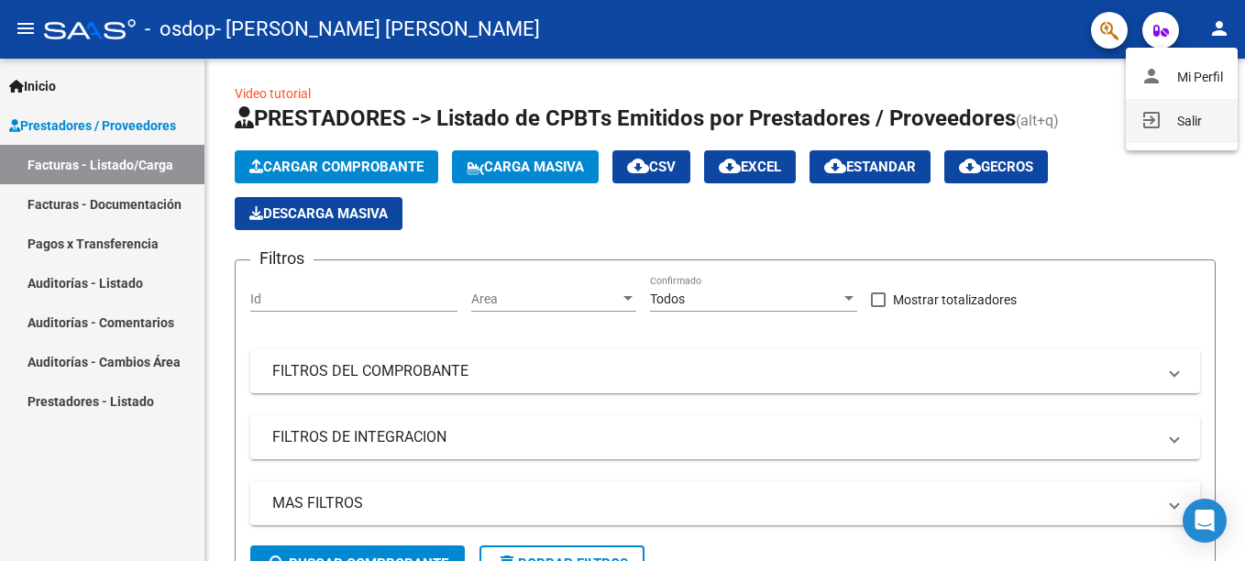
click at [1184, 133] on button "exit_to_app Salir" at bounding box center [1182, 121] width 112 height 44
